Goal: Transaction & Acquisition: Purchase product/service

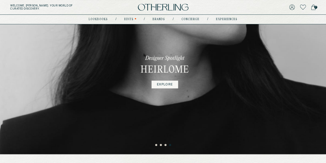
scroll to position [40, 0]
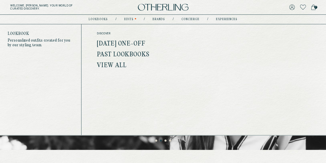
click at [124, 45] on link "[DATE] One-off" at bounding box center [121, 43] width 48 height 7
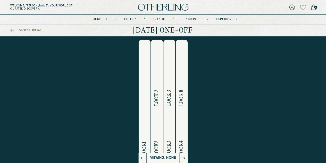
scroll to position [109, 0]
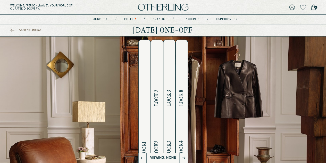
click at [179, 102] on div "Lookbook [DATE] One-off “That which can be seen is never as rich as what is hid…" at bounding box center [163, -1] width 326 height 325
click at [183, 159] on div "Lookbook [DATE] One-off “That which can be seen is never as rich as what is hid…" at bounding box center [163, -1] width 326 height 325
click at [183, 155] on div "Lookbook [DATE] One-off “That which can be seen is never as rich as what is hid…" at bounding box center [163, -1] width 326 height 325
click at [166, 155] on div "Lookbook [DATE] One-off “That which can be seen is never as rich as what is hid…" at bounding box center [163, -1] width 326 height 325
click at [172, 135] on div "Lookbook [DATE] One-off “That which can be seen is never as rich as what is hid…" at bounding box center [163, -1] width 326 height 325
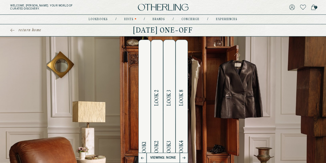
click at [169, 103] on div "Lookbook [DATE] One-off “That which can be seen is never as rich as what is hid…" at bounding box center [163, -1] width 326 height 325
click at [315, 7] on span "7" at bounding box center [315, 7] width 3 height 3
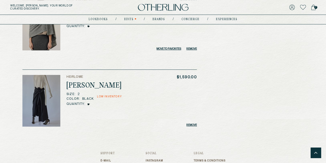
scroll to position [458, 0]
